Goal: Navigation & Orientation: Find specific page/section

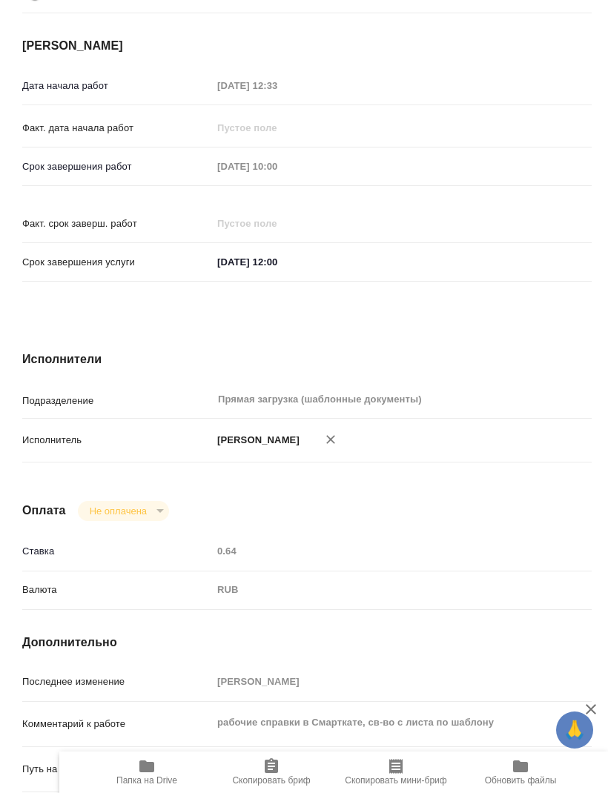
scroll to position [586, -1]
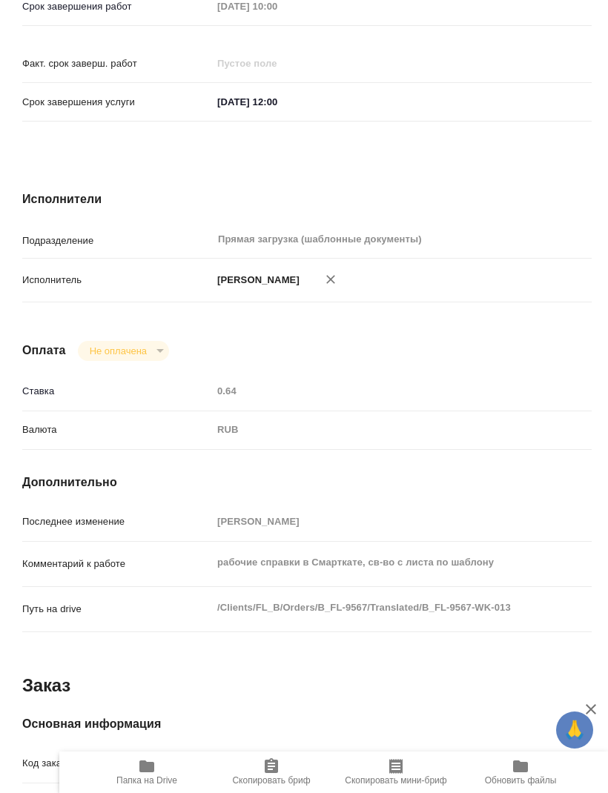
click at [153, 779] on span "Папка на Drive" at bounding box center [146, 780] width 61 height 10
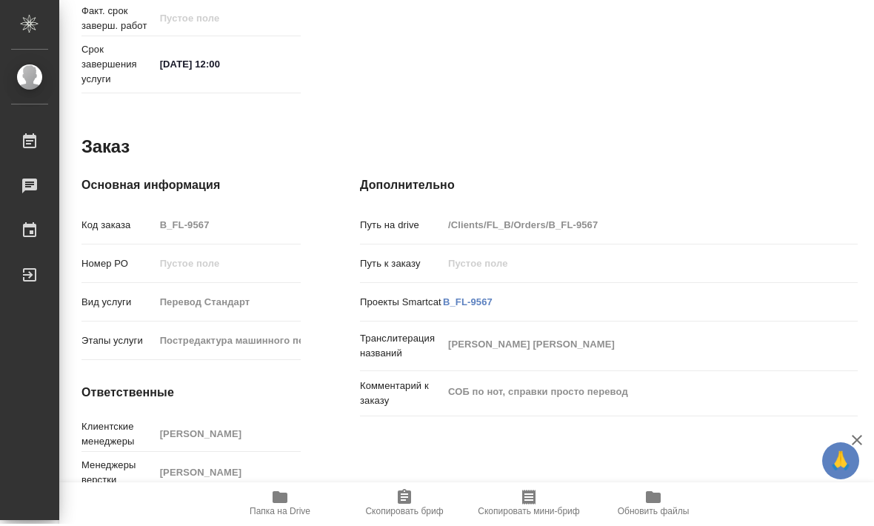
scroll to position [0, 0]
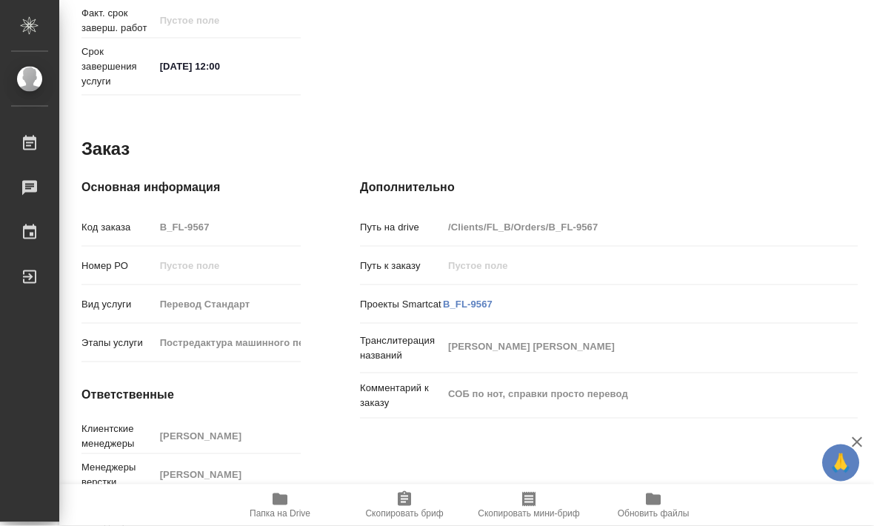
click at [277, 505] on icon "button" at bounding box center [280, 499] width 15 height 12
click at [279, 511] on span "Папка на Drive" at bounding box center [280, 513] width 61 height 10
